Goal: Find specific page/section: Find specific page/section

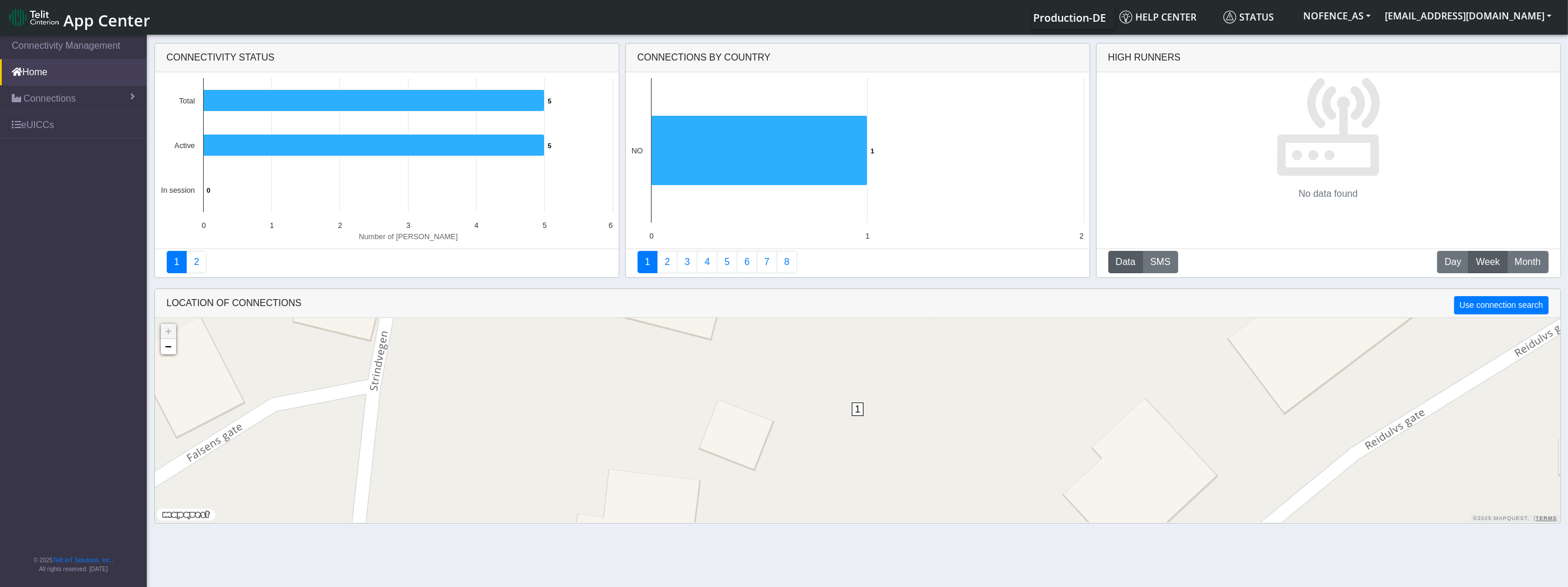
click at [855, 409] on span "1" at bounding box center [858, 409] width 13 height 13
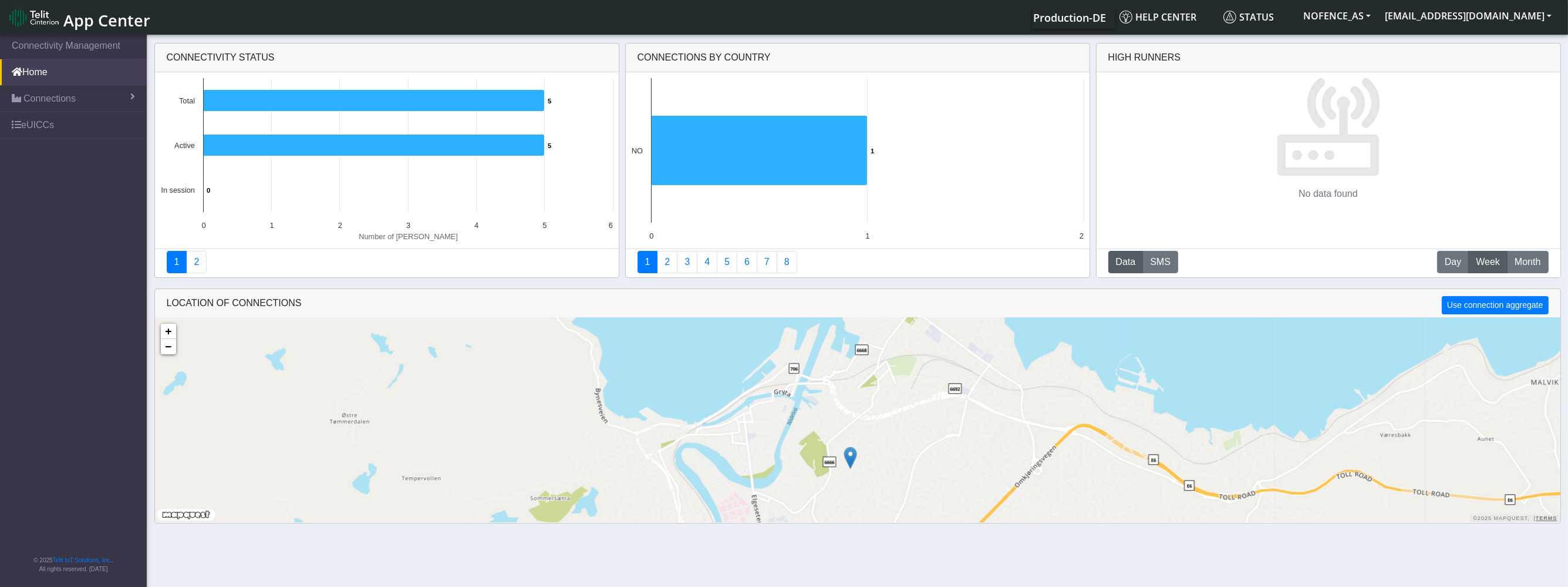
drag, startPoint x: 883, startPoint y: 479, endPoint x: 860, endPoint y: 408, distance: 74.6
click at [860, 408] on div "+ − ©2025 MapQuest, | Terms" at bounding box center [857, 420] width 1406 height 204
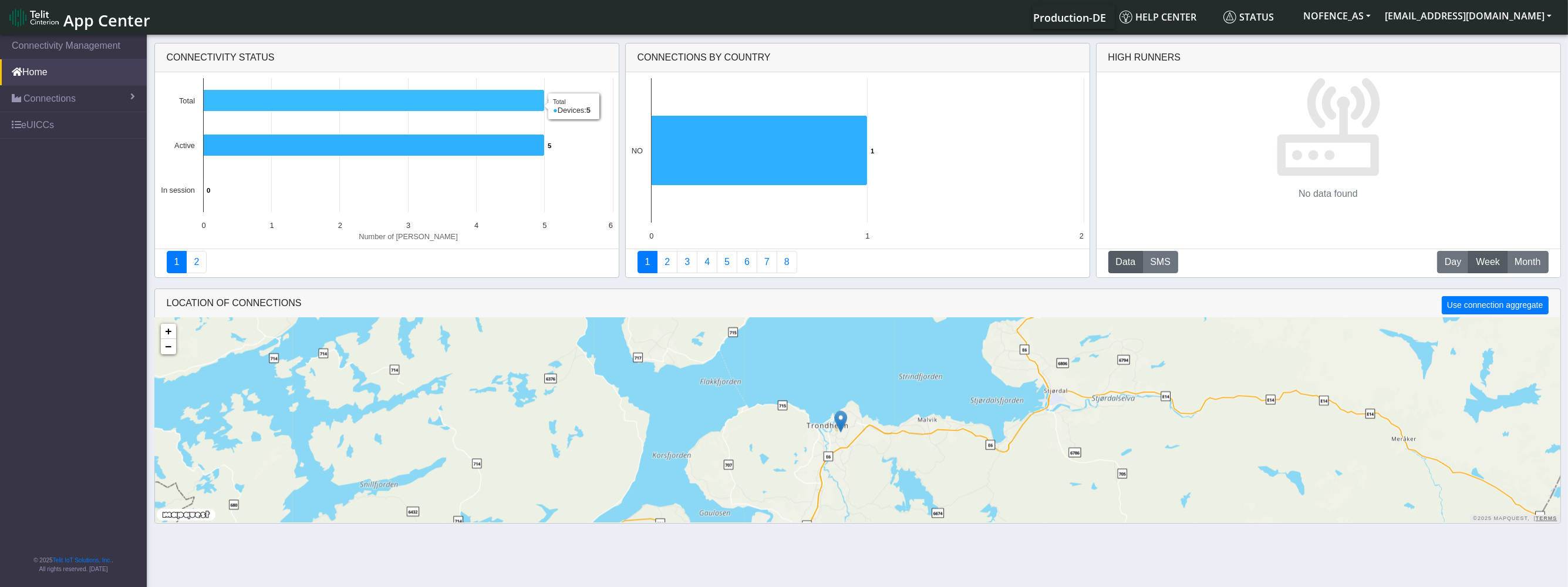
click at [294, 102] on icon at bounding box center [374, 100] width 341 height 22
click at [84, 102] on link "Connections" at bounding box center [73, 98] width 147 height 26
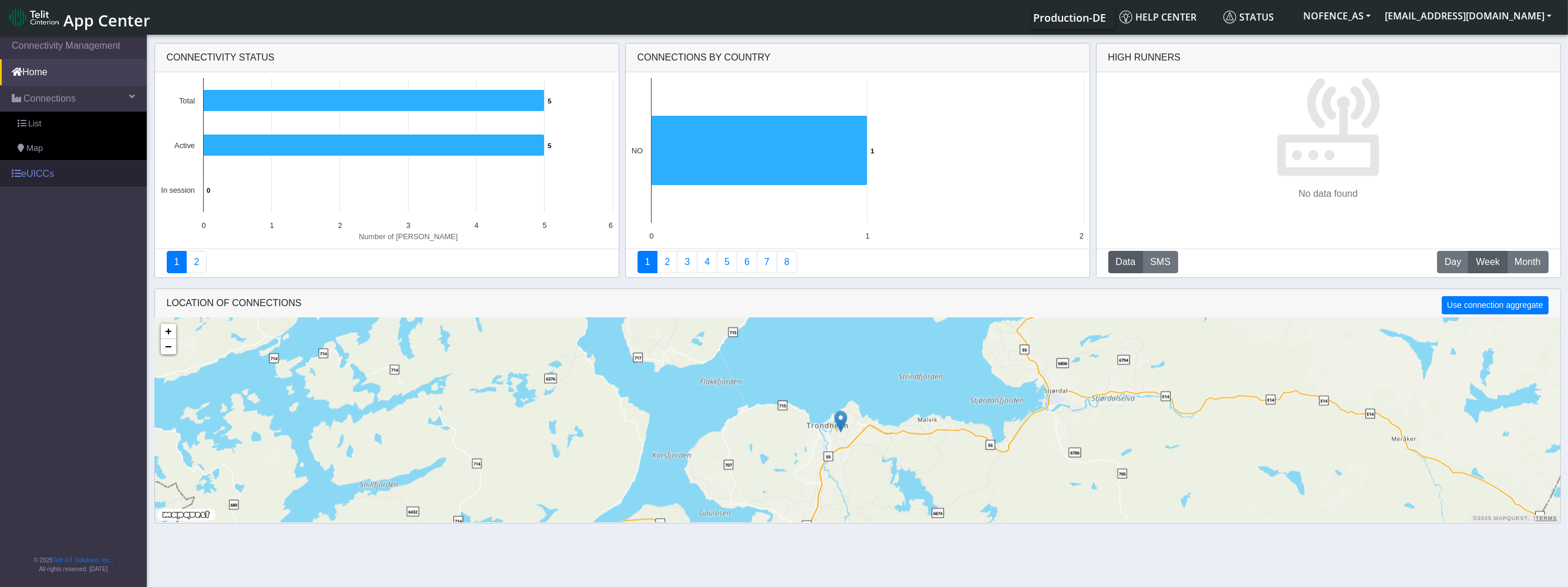
click at [54, 165] on link "eUICCs" at bounding box center [73, 174] width 147 height 26
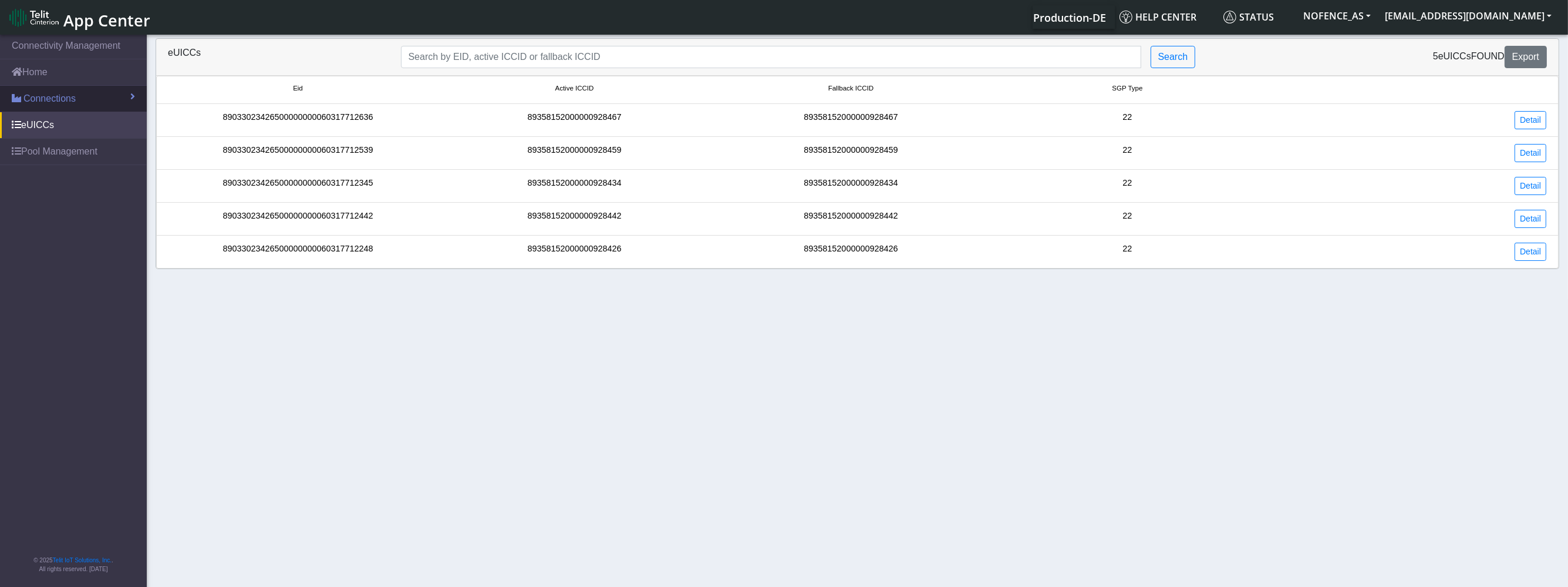
click at [115, 109] on link "Connections" at bounding box center [73, 98] width 147 height 26
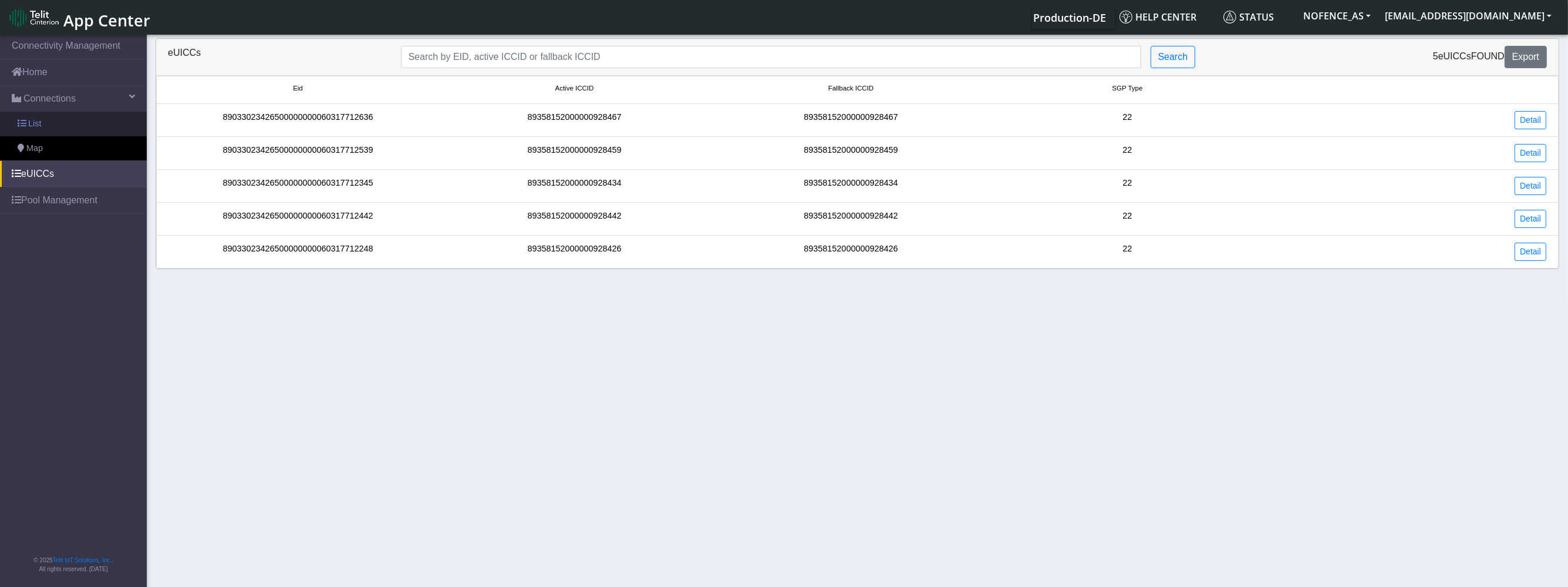
click at [104, 127] on link "List" at bounding box center [73, 123] width 147 height 24
